Goal: Task Accomplishment & Management: Manage account settings

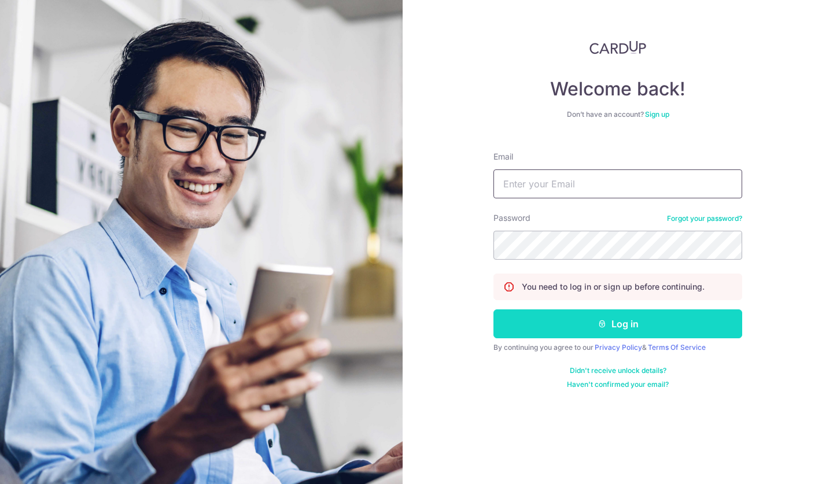
type input "[EMAIL_ADDRESS][DOMAIN_NAME]"
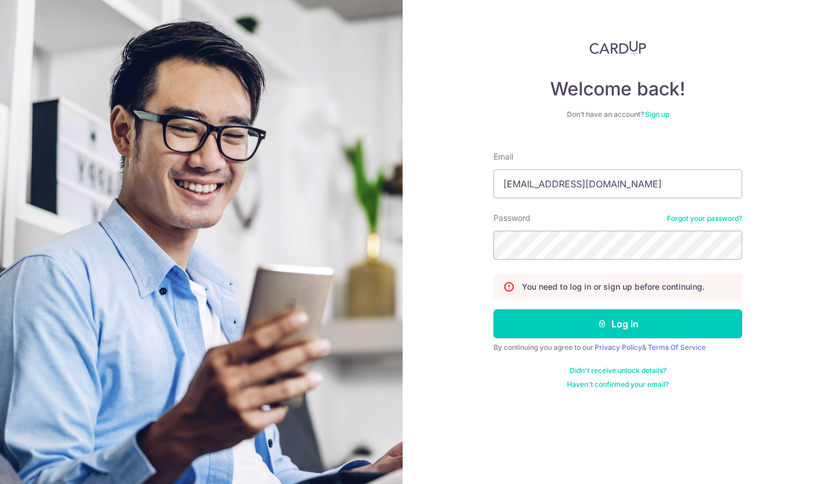
drag, startPoint x: 619, startPoint y: 316, endPoint x: 607, endPoint y: 304, distance: 17.2
click at [607, 304] on form "Email tansuyong@hotmail.com Password Forgot your password? You need to log in o…" at bounding box center [618, 265] width 249 height 247
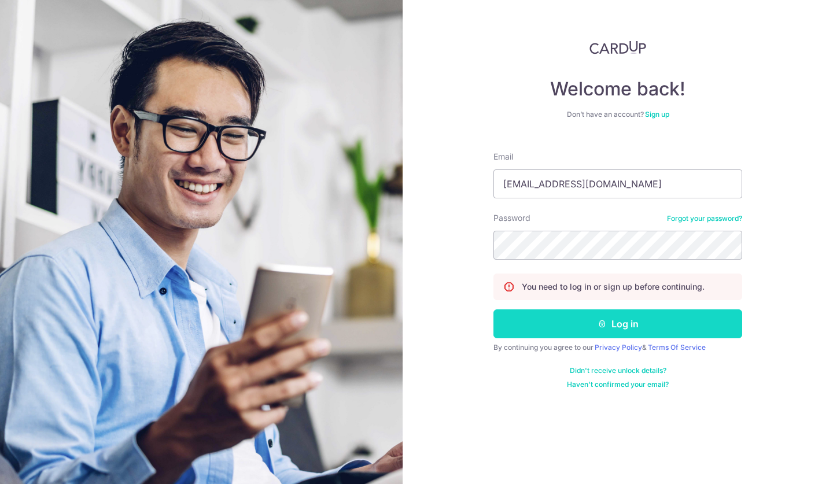
click at [613, 321] on button "Log in" at bounding box center [618, 324] width 249 height 29
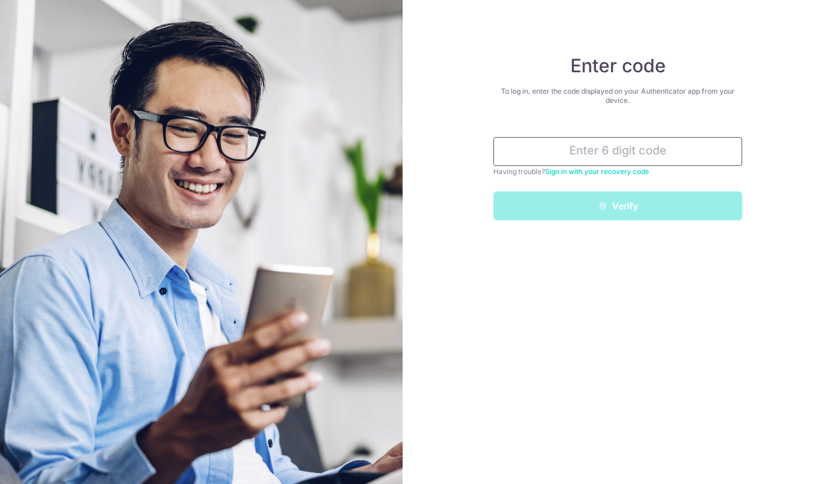
click at [676, 159] on input "text" at bounding box center [618, 151] width 249 height 29
type input "6"
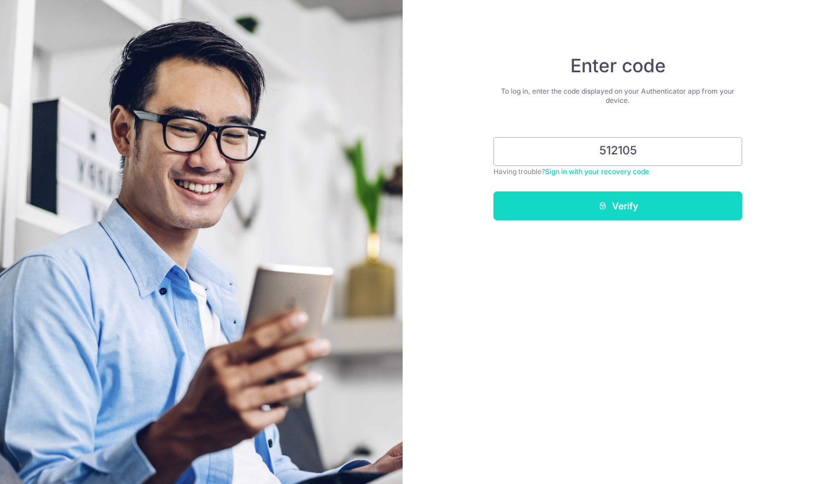
type input "512105"
click at [634, 208] on button "Verify" at bounding box center [618, 206] width 249 height 29
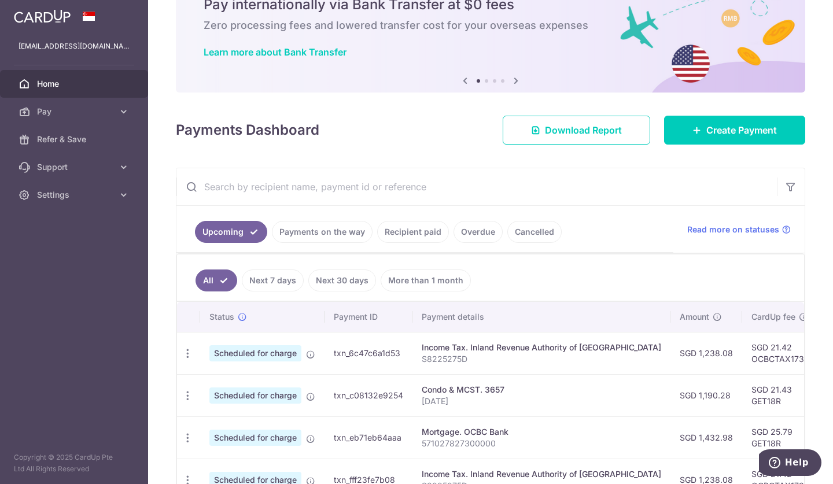
scroll to position [58, 0]
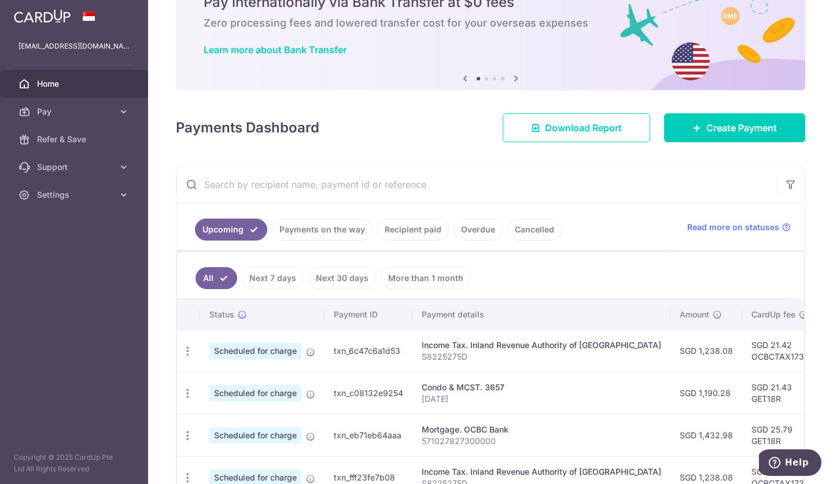
click at [392, 233] on link "Recipient paid" at bounding box center [413, 230] width 72 height 22
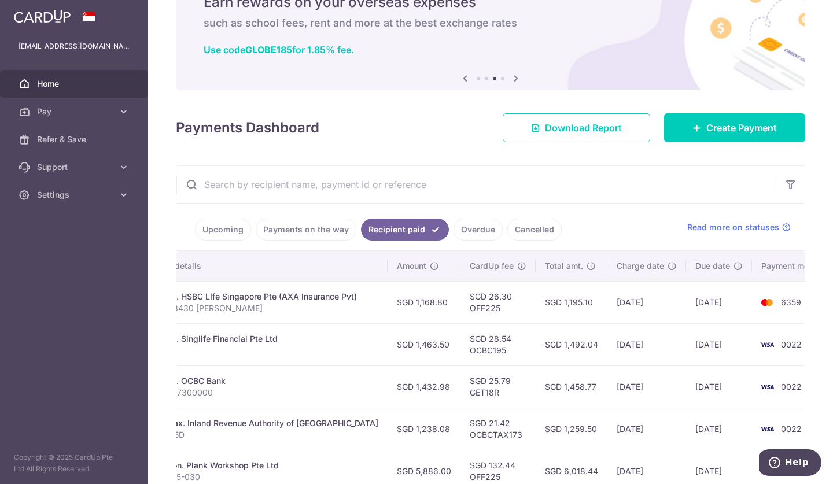
scroll to position [0, 255]
